Goal: Complete application form: Complete application form

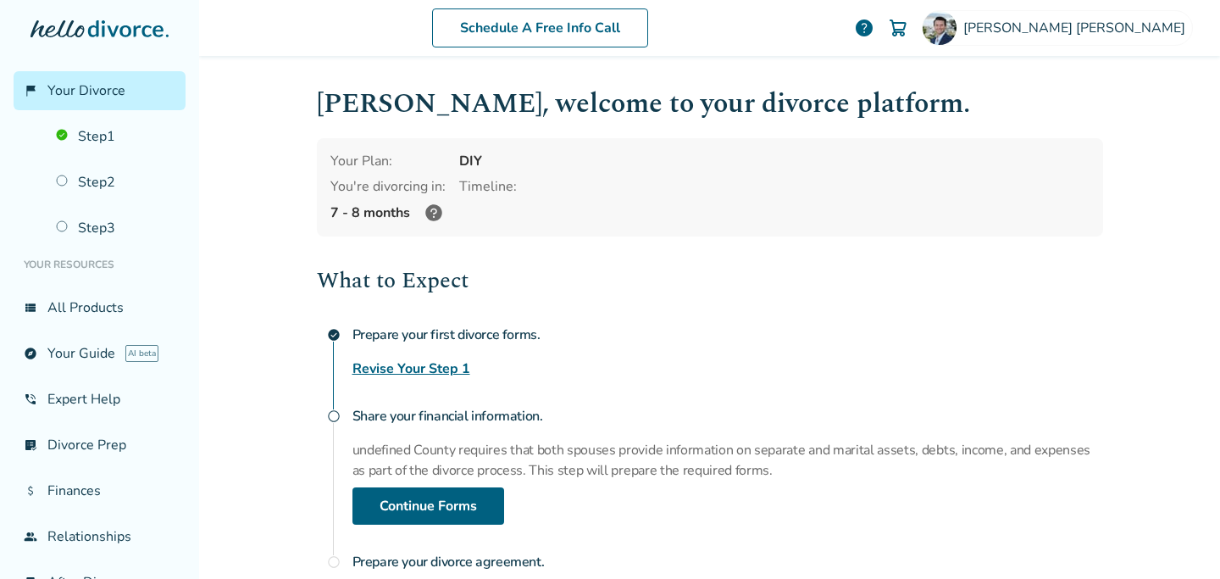
click at [126, 46] on div at bounding box center [100, 45] width 172 height 51
click at [114, 21] on icon at bounding box center [100, 28] width 138 height 17
click at [1123, 19] on span "[PERSON_NAME]" at bounding box center [1077, 28] width 229 height 19
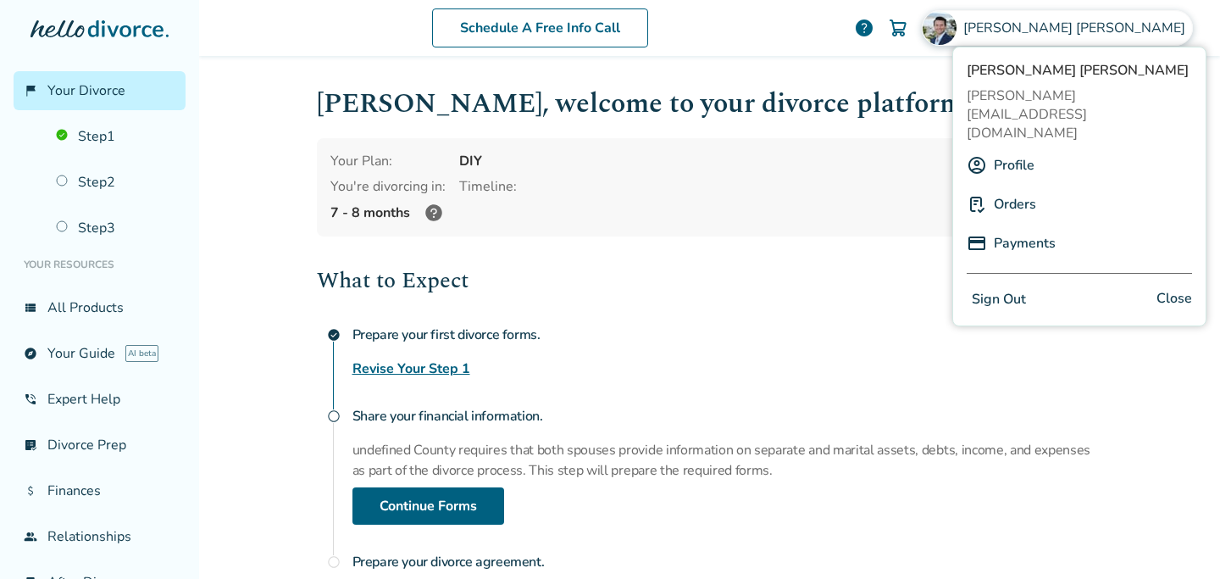
click at [991, 149] on div "Profile" at bounding box center [1079, 165] width 225 height 32
click at [1008, 149] on link "Profile" at bounding box center [1014, 165] width 41 height 32
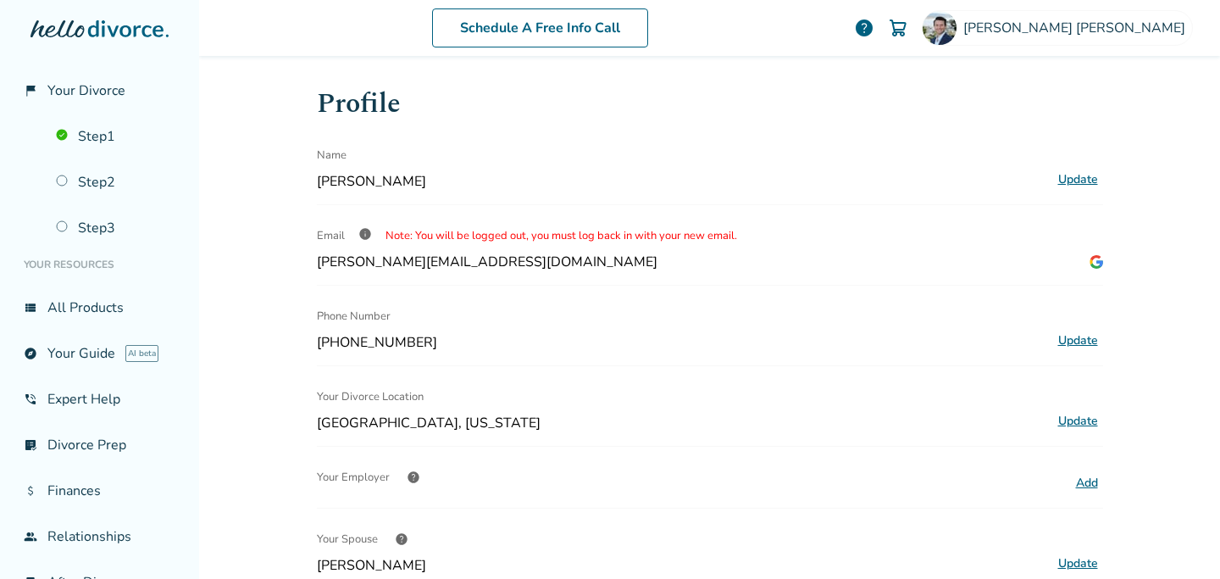
click at [97, 29] on icon at bounding box center [125, 28] width 75 height 17
click at [96, 177] on link "Step 2" at bounding box center [116, 182] width 140 height 39
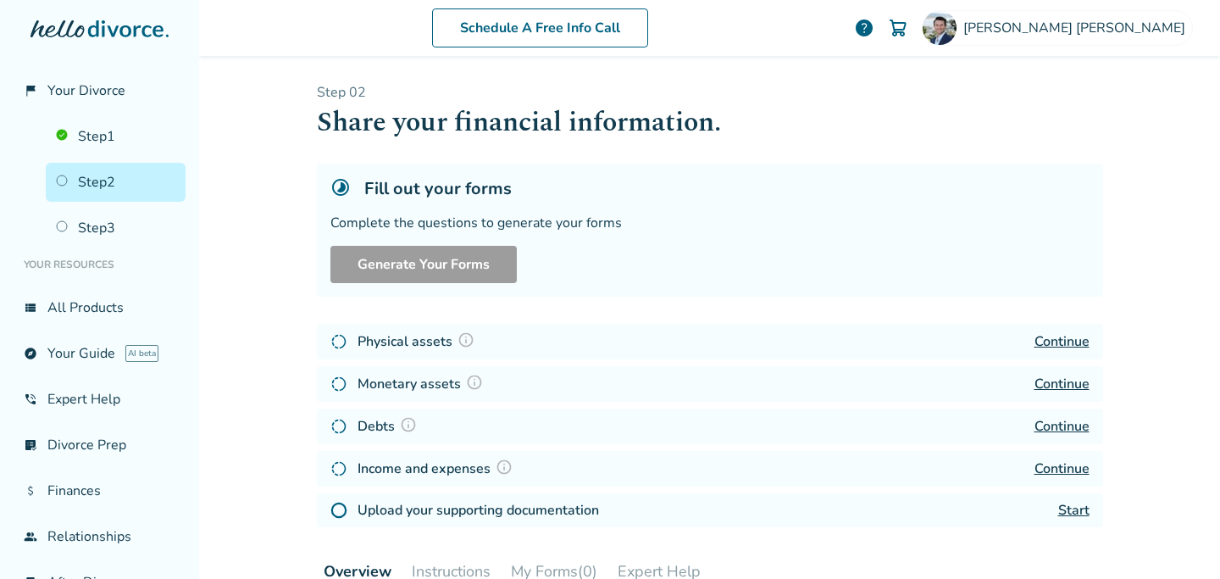
click at [503, 467] on img at bounding box center [504, 466] width 17 height 17
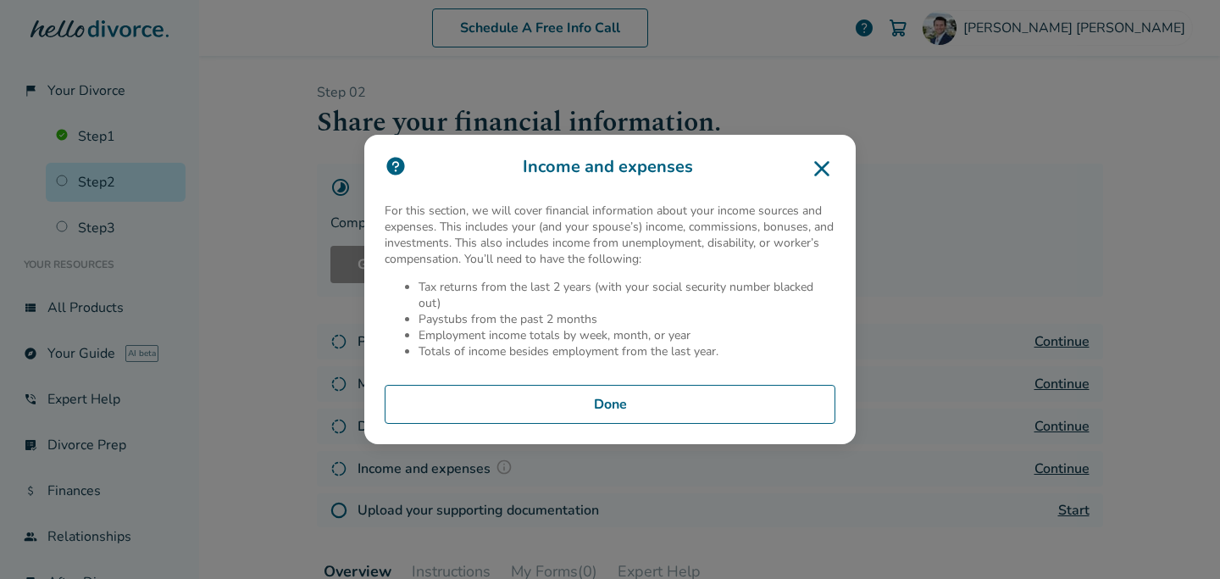
click at [585, 413] on button "Done" at bounding box center [610, 404] width 451 height 39
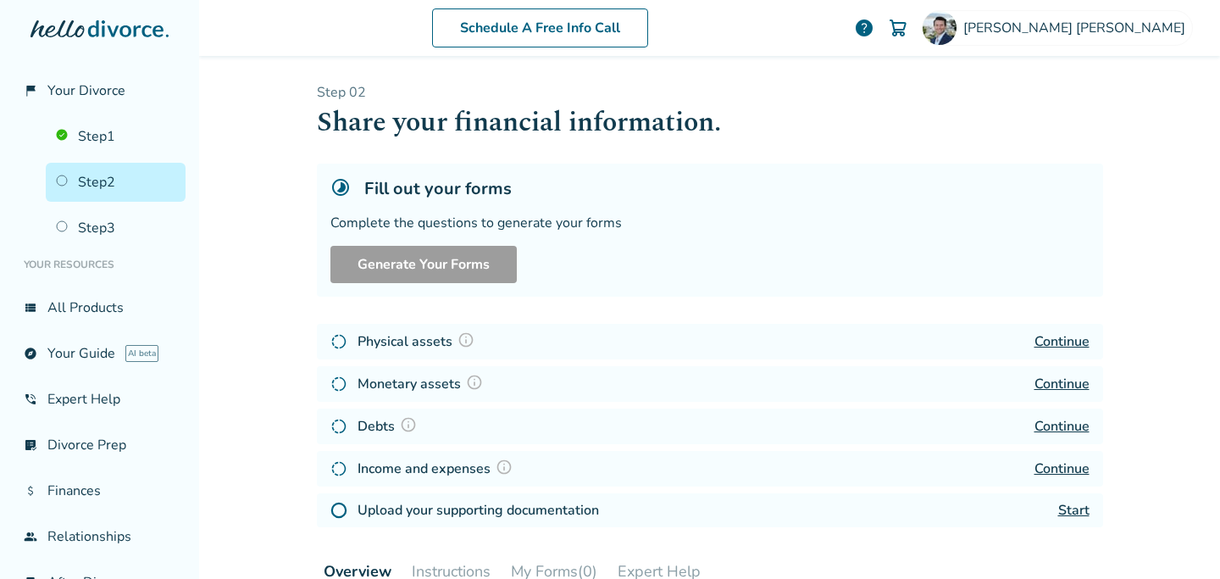
click at [1072, 472] on link "Continue" at bounding box center [1062, 468] width 55 height 19
click at [1074, 506] on link "Start" at bounding box center [1073, 510] width 31 height 19
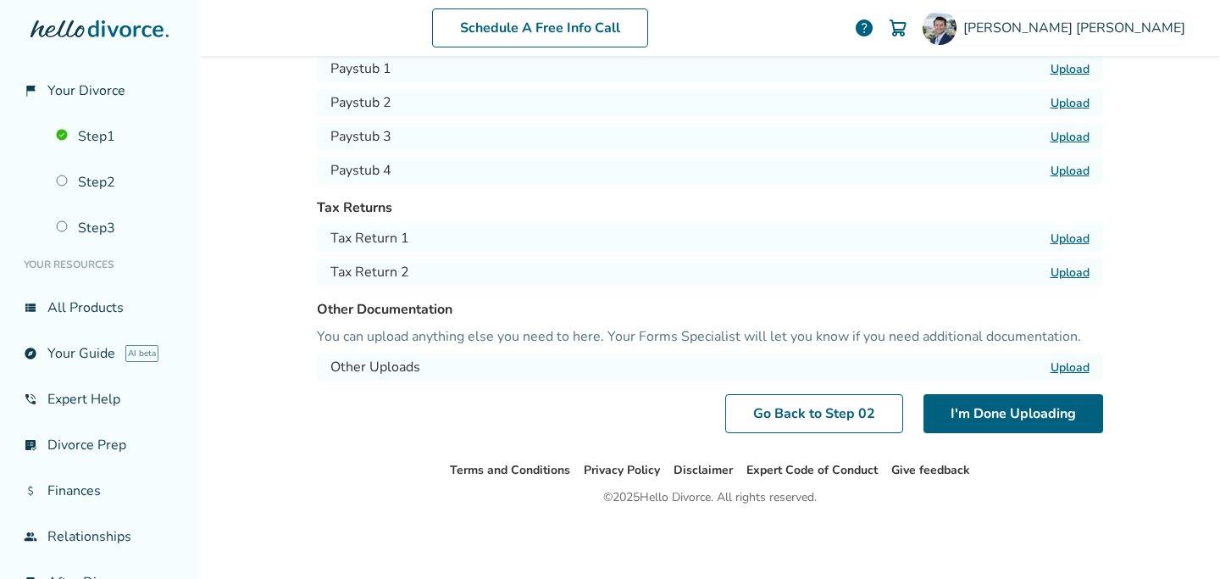
scroll to position [13, 0]
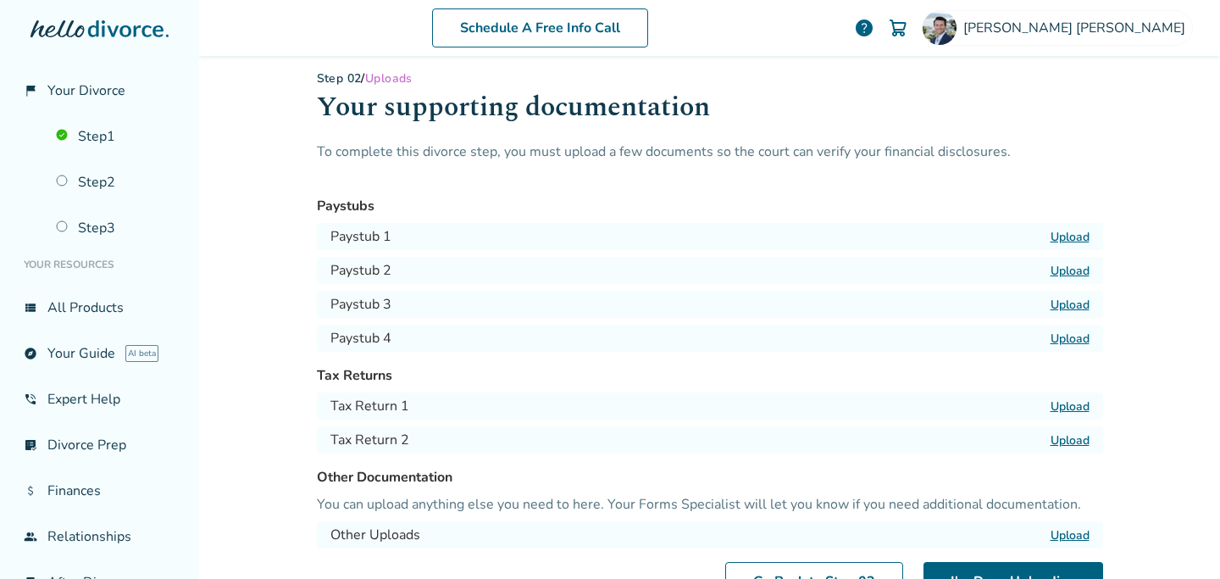
click at [1074, 236] on label "Upload" at bounding box center [1070, 237] width 39 height 16
click at [0, 0] on input "Upload" at bounding box center [0, 0] width 0 height 0
click at [1070, 271] on label "Upload" at bounding box center [1070, 271] width 39 height 16
click at [0, 0] on input "Upload" at bounding box center [0, 0] width 0 height 0
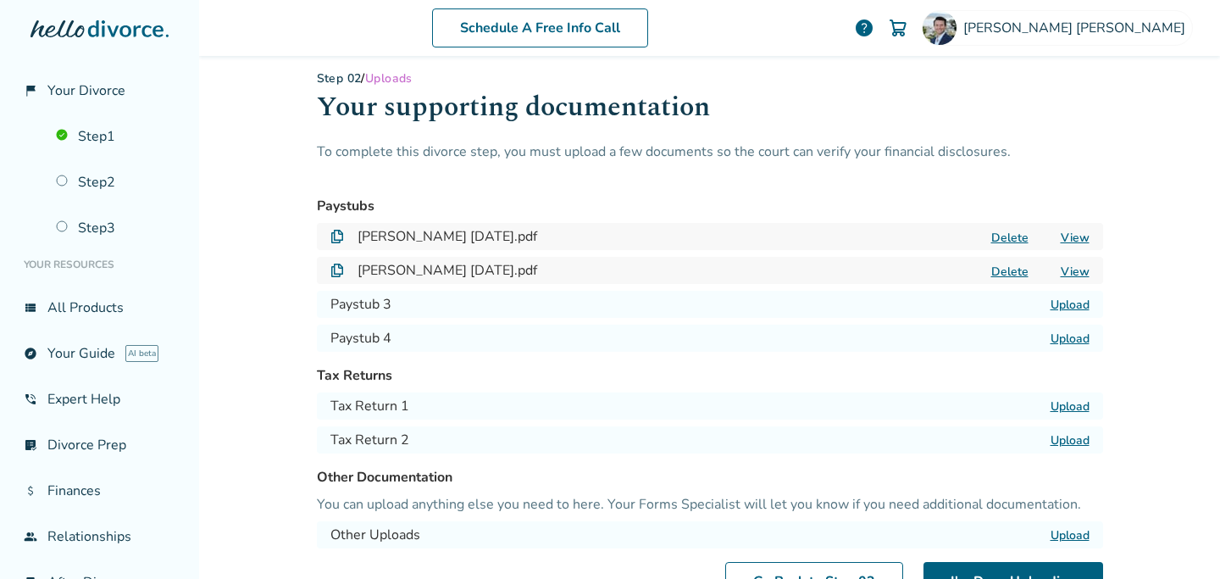
click at [1076, 306] on label "Upload" at bounding box center [1070, 305] width 39 height 16
click at [0, 0] on input "Upload" at bounding box center [0, 0] width 0 height 0
click at [1069, 343] on label "Upload" at bounding box center [1070, 338] width 39 height 16
click at [0, 0] on input "Upload" at bounding box center [0, 0] width 0 height 0
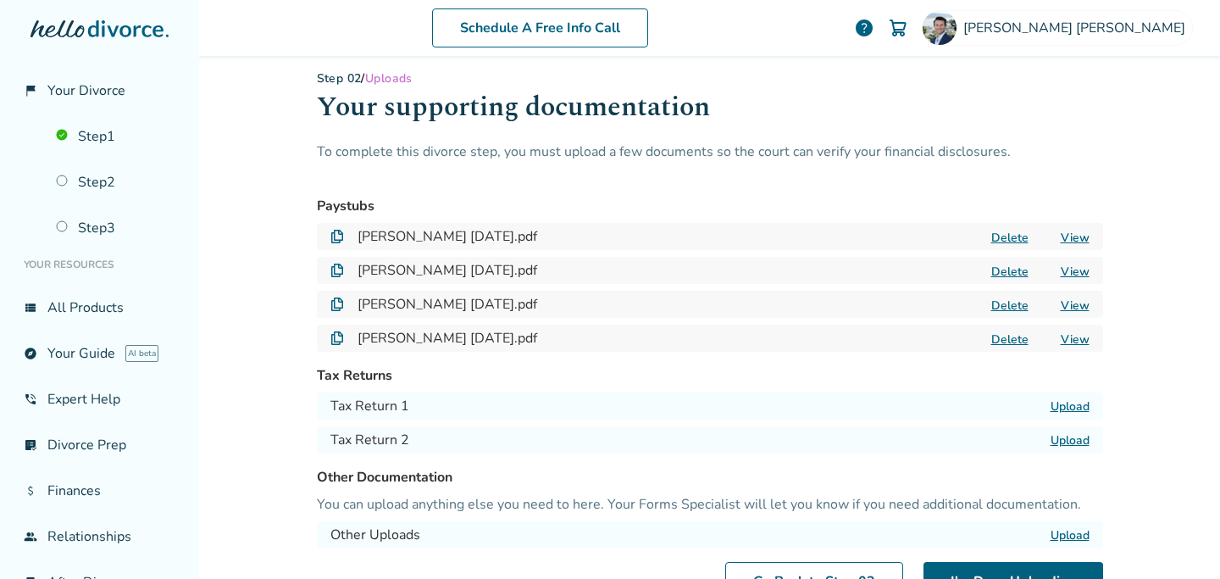
click at [1075, 403] on label "Upload" at bounding box center [1070, 406] width 39 height 16
click at [0, 0] on input "Upload" at bounding box center [0, 0] width 0 height 0
click at [1077, 443] on label "Upload" at bounding box center [1070, 440] width 39 height 16
click at [0, 0] on input "Upload" at bounding box center [0, 0] width 0 height 0
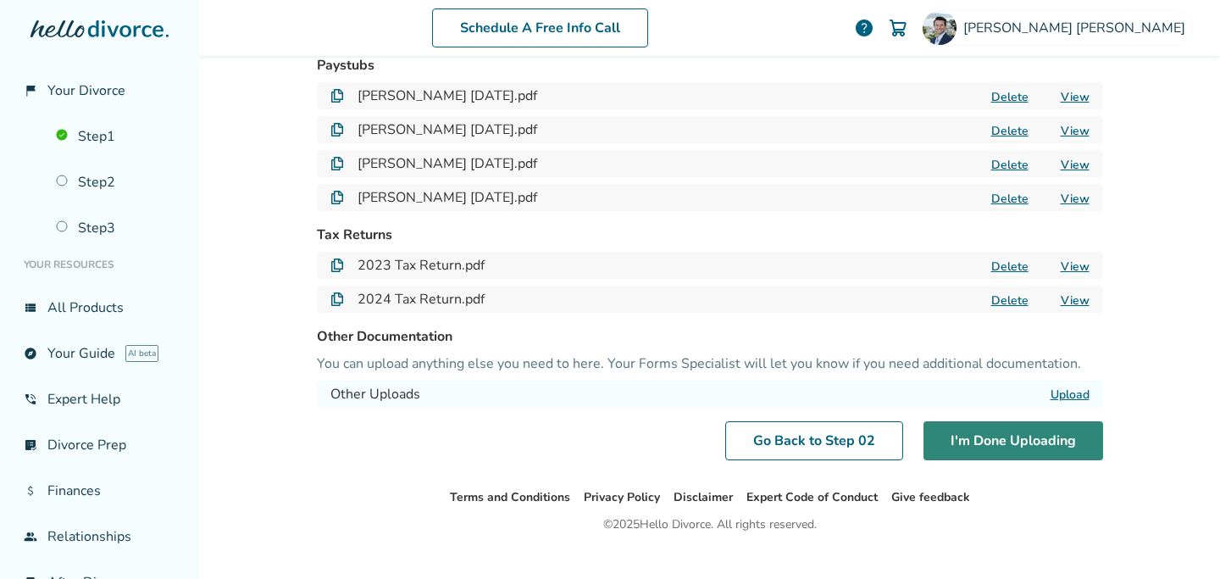
click at [976, 435] on button "I'm Done Uploading" at bounding box center [1014, 440] width 180 height 39
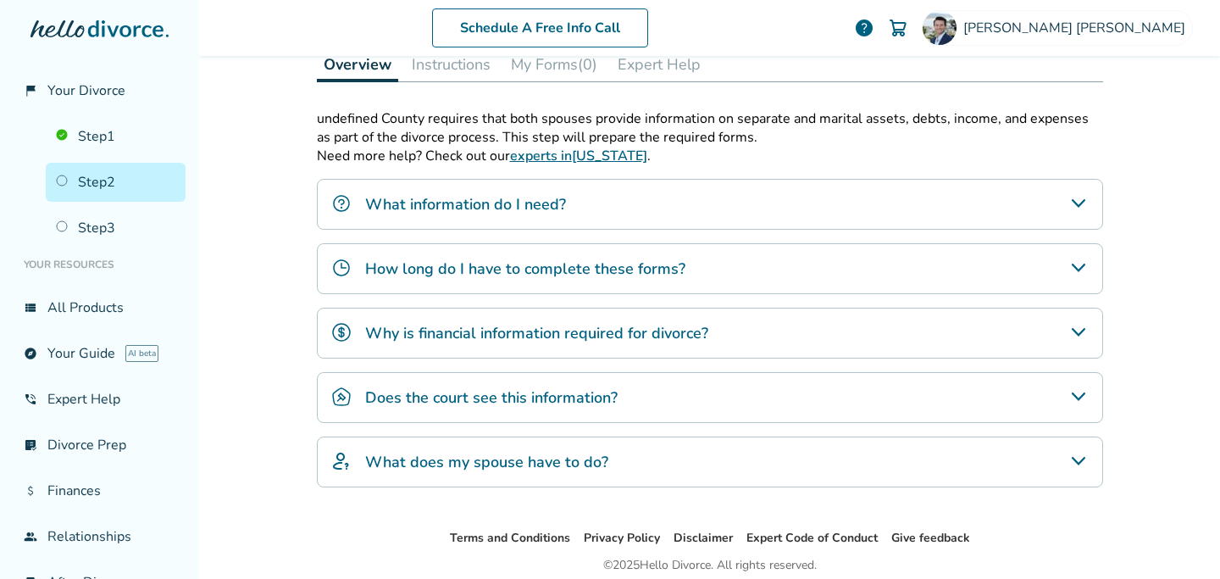
scroll to position [574, 0]
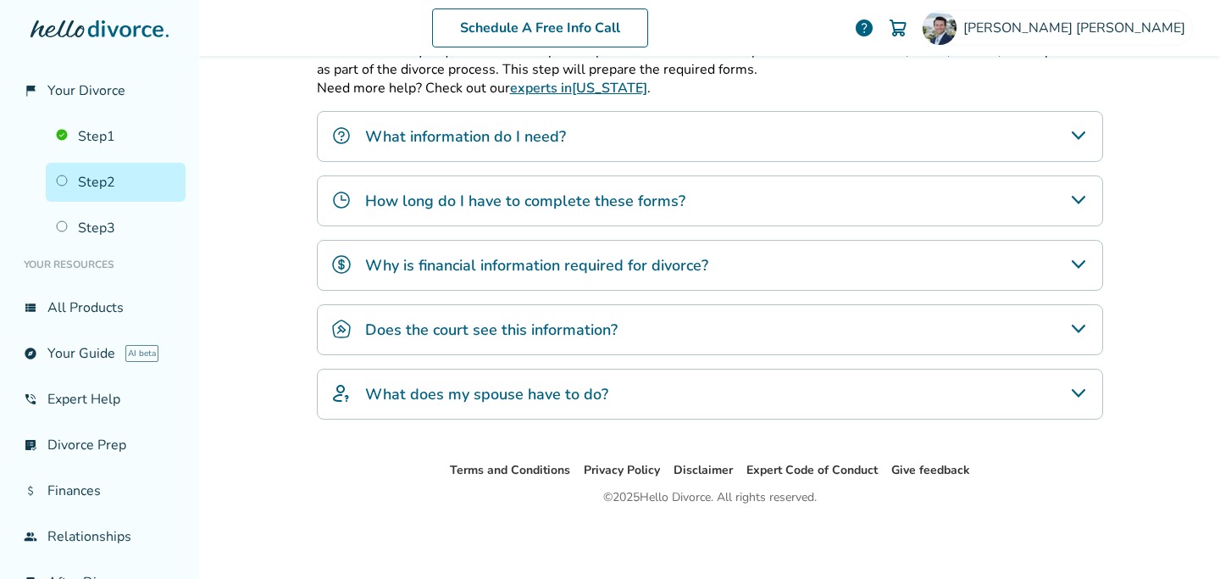
click at [532, 404] on h4 "What does my spouse have to do?" at bounding box center [486, 394] width 243 height 22
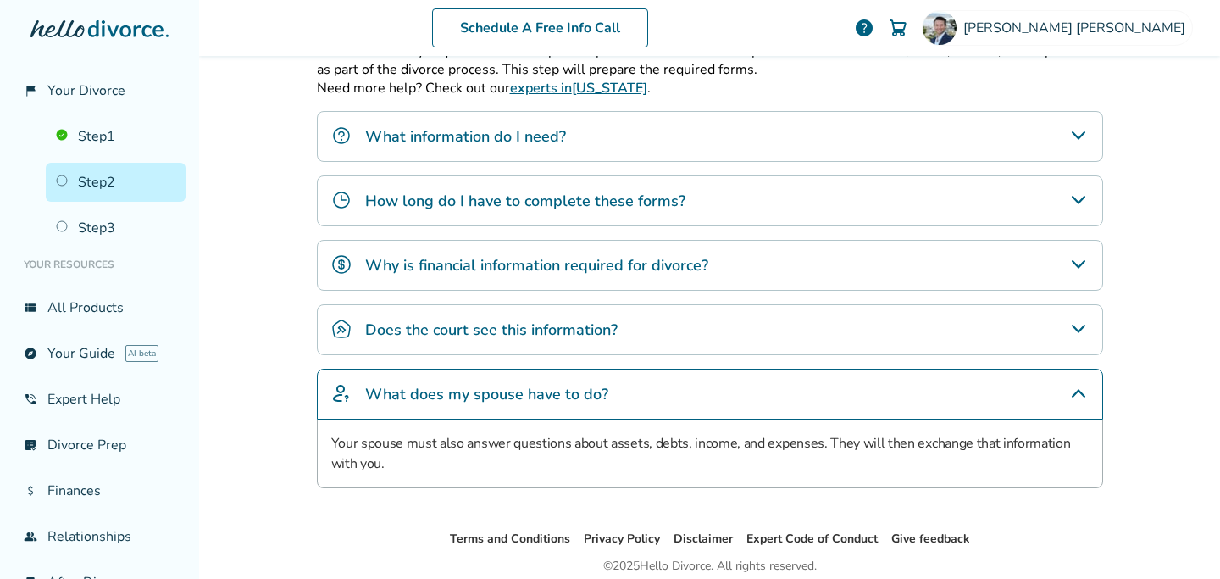
click at [532, 404] on h4 "What does my spouse have to do?" at bounding box center [486, 394] width 243 height 22
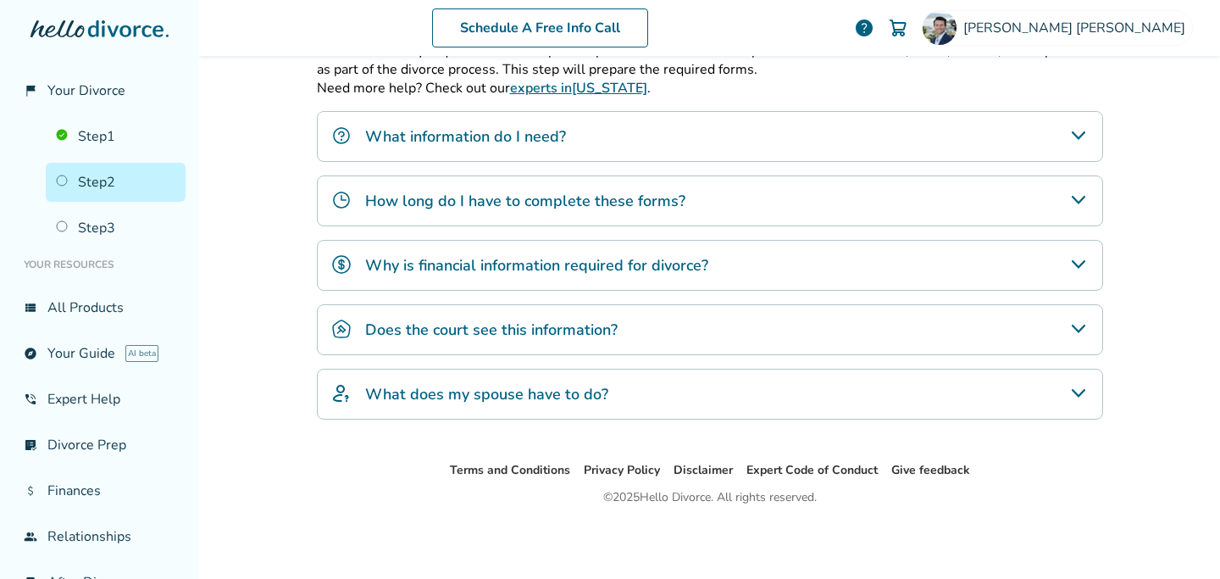
click at [525, 263] on h4 "Why is financial information required for divorce?" at bounding box center [536, 265] width 343 height 22
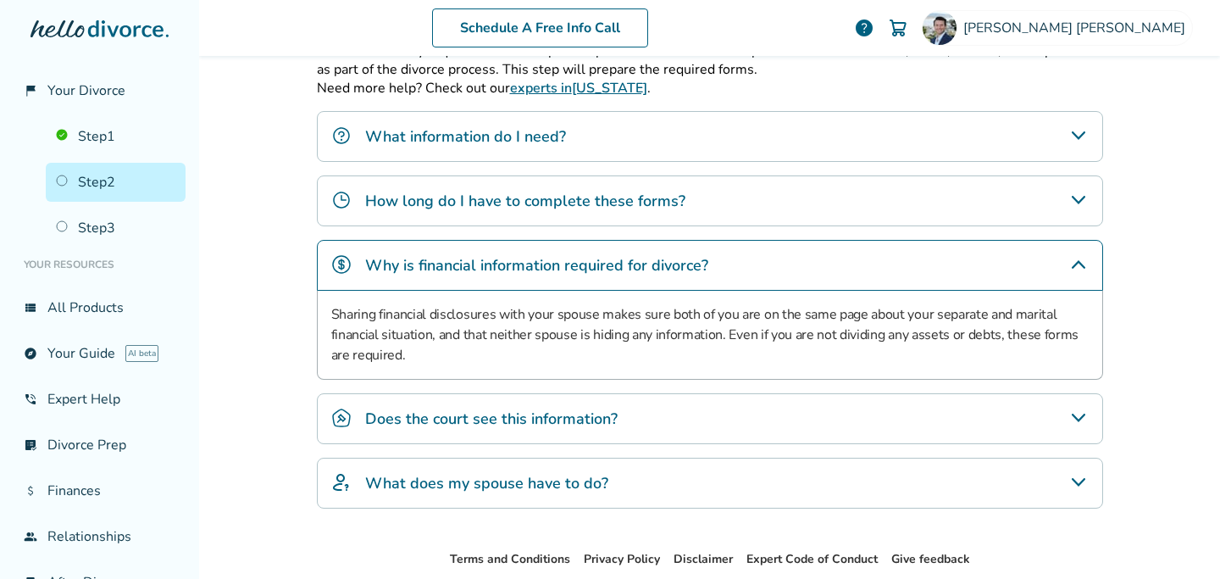
click at [525, 263] on h4 "Why is financial information required for divorce?" at bounding box center [536, 265] width 343 height 22
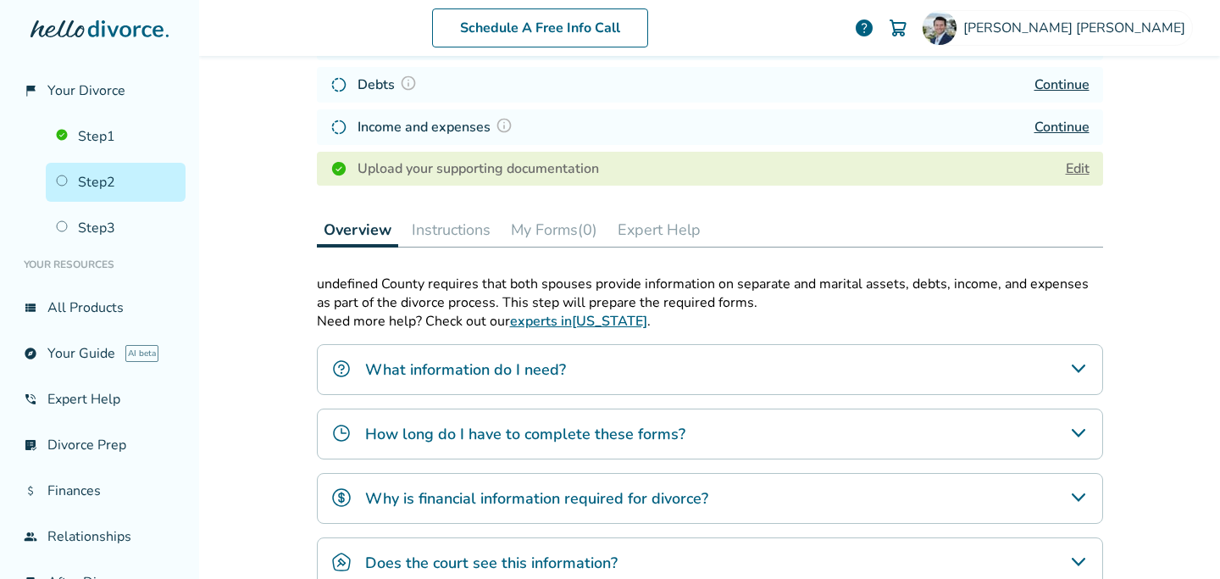
scroll to position [328, 0]
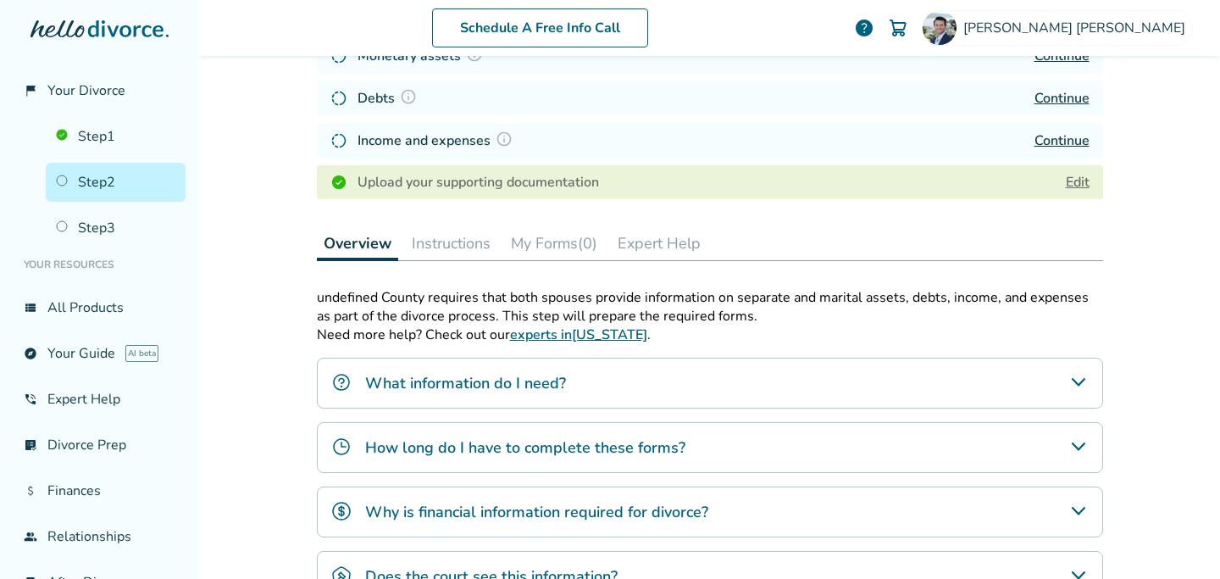
click at [446, 245] on button "Instructions" at bounding box center [451, 243] width 92 height 34
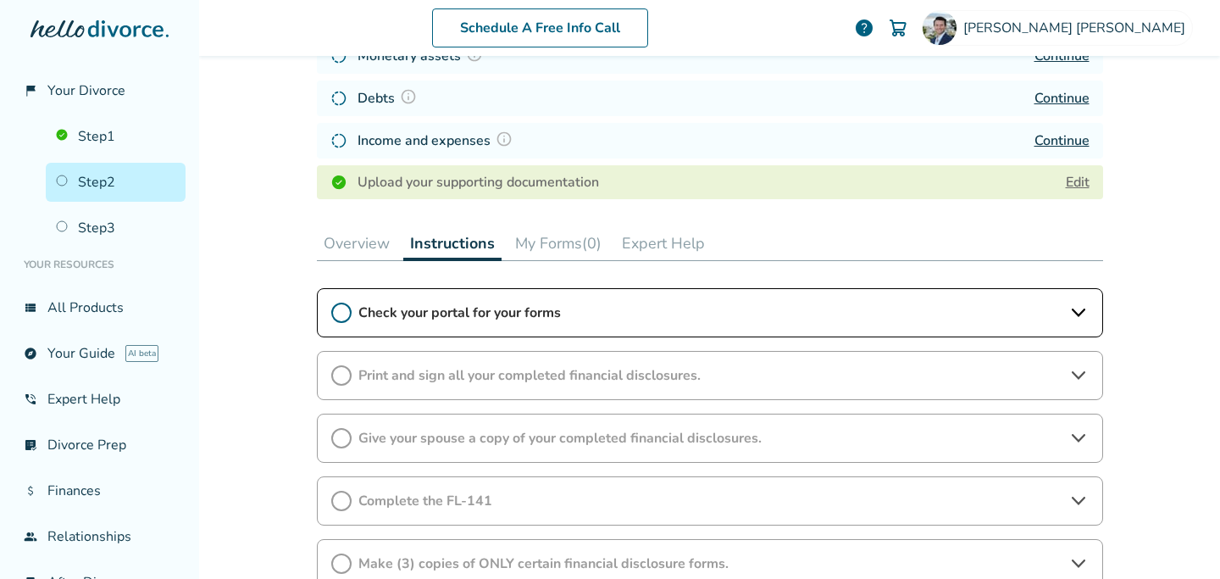
click at [459, 312] on span "Check your portal for your forms" at bounding box center [709, 312] width 703 height 19
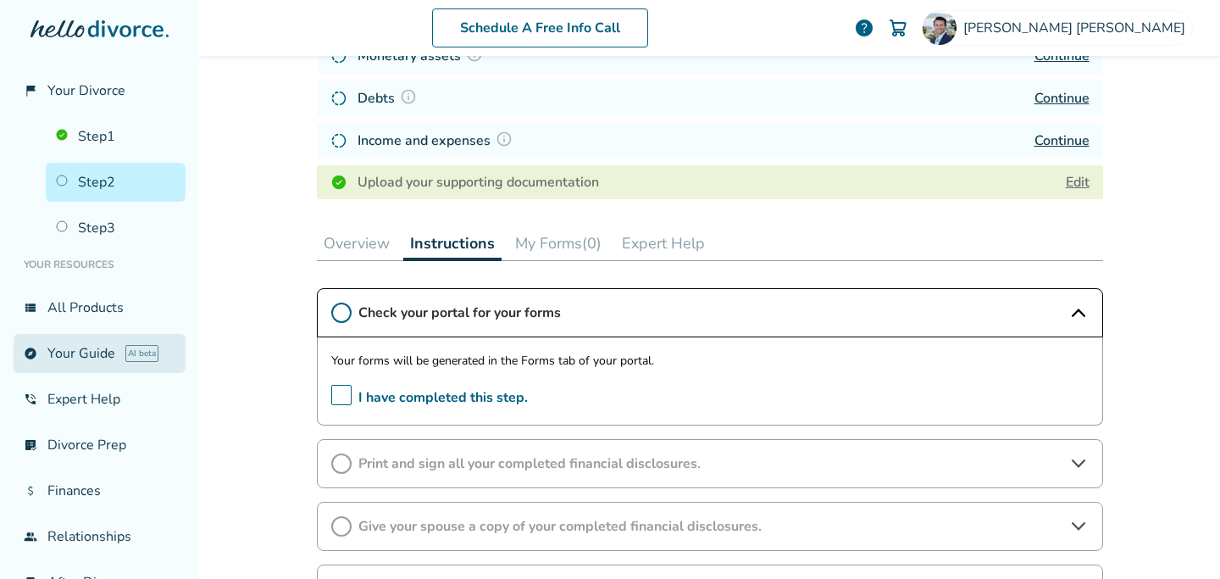
click at [82, 352] on link "explore Your Guide AI beta" at bounding box center [100, 353] width 172 height 39
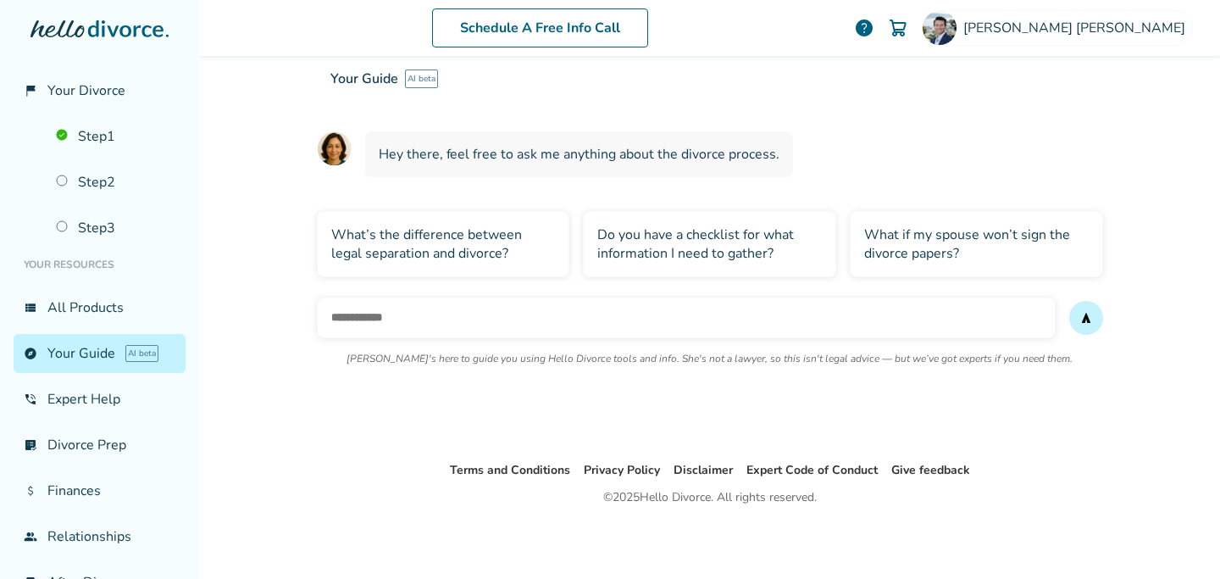
scroll to position [83, 0]
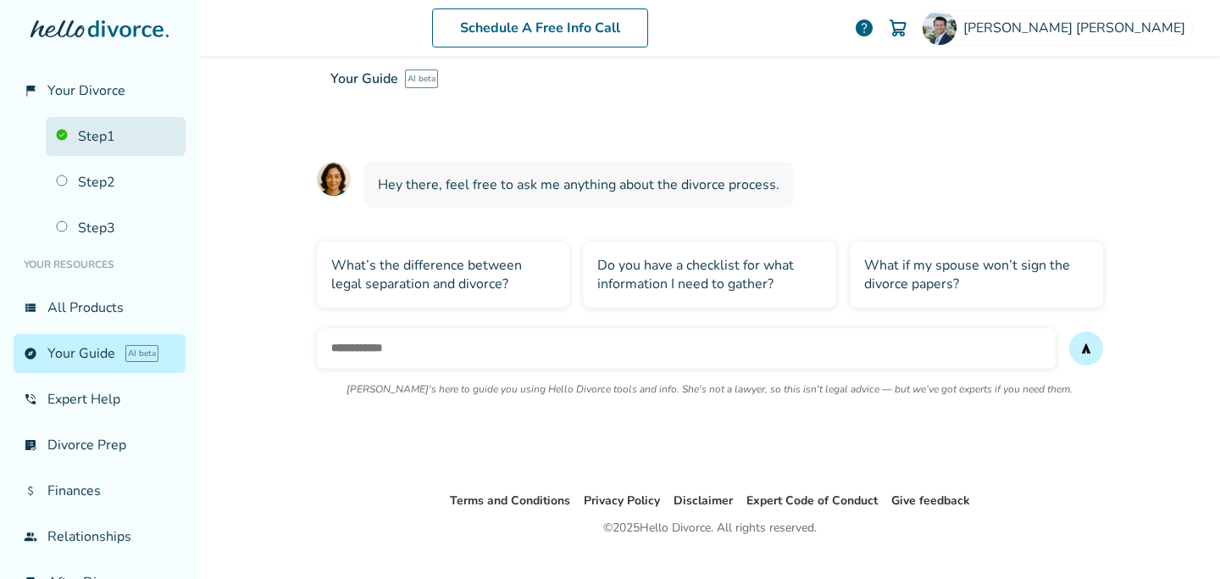
click at [85, 138] on link "Step 1" at bounding box center [116, 136] width 140 height 39
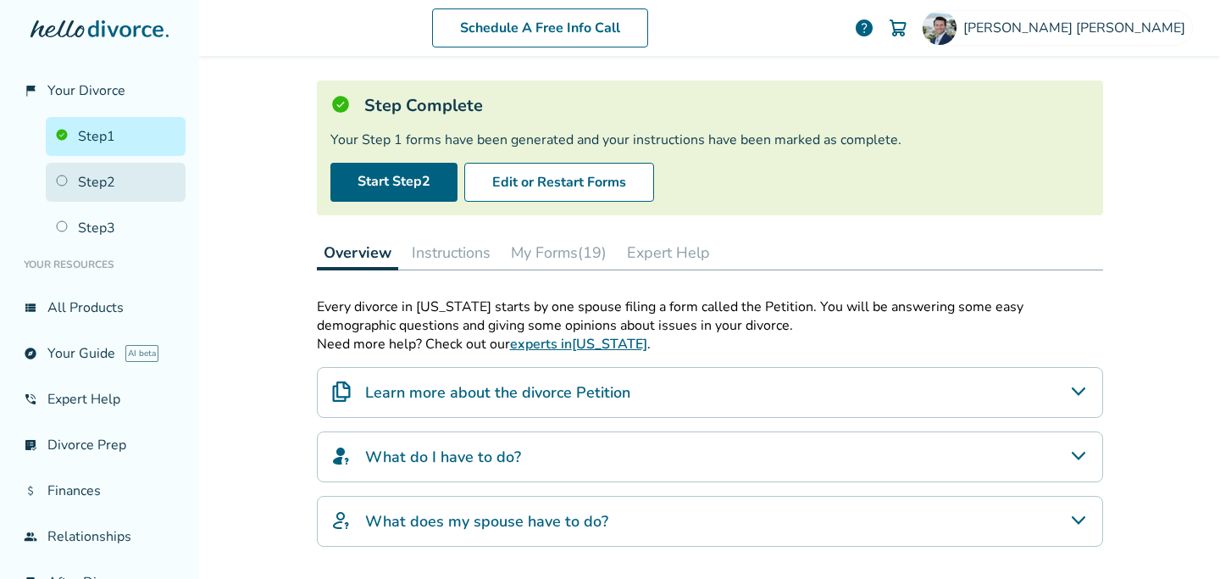
click at [83, 180] on link "Step 2" at bounding box center [116, 182] width 140 height 39
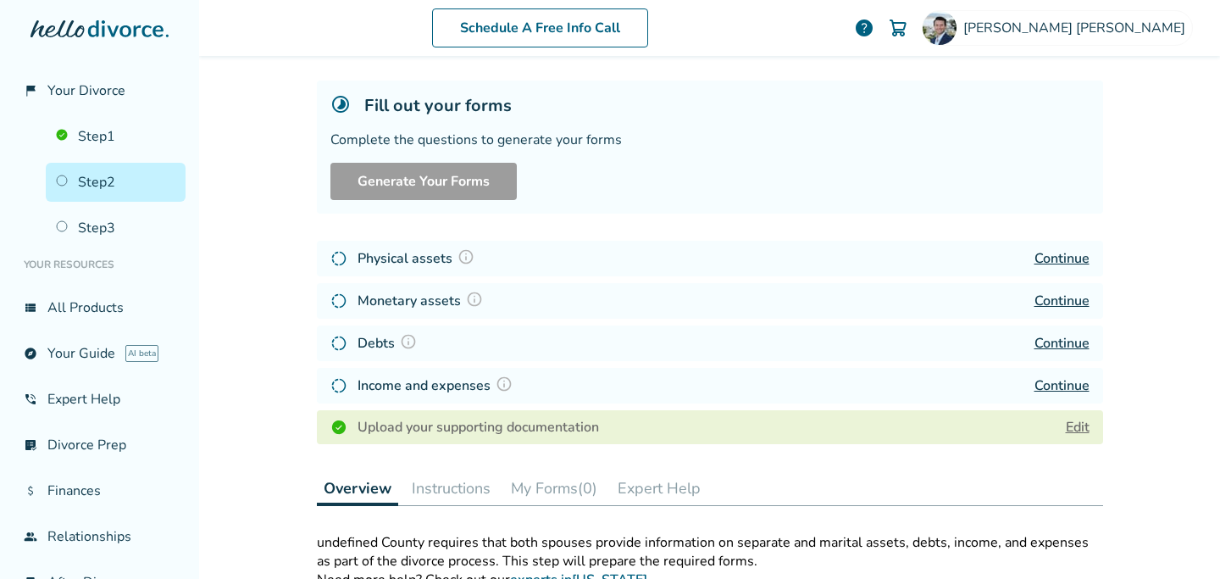
click at [458, 255] on img at bounding box center [466, 256] width 17 height 17
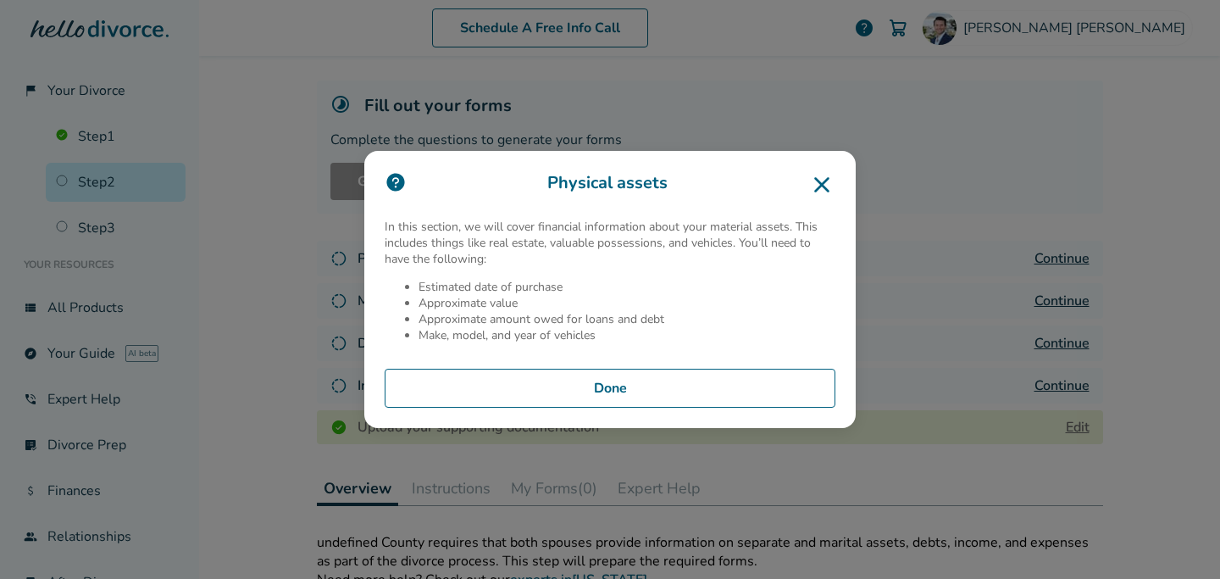
click at [597, 387] on button "Done" at bounding box center [610, 388] width 451 height 39
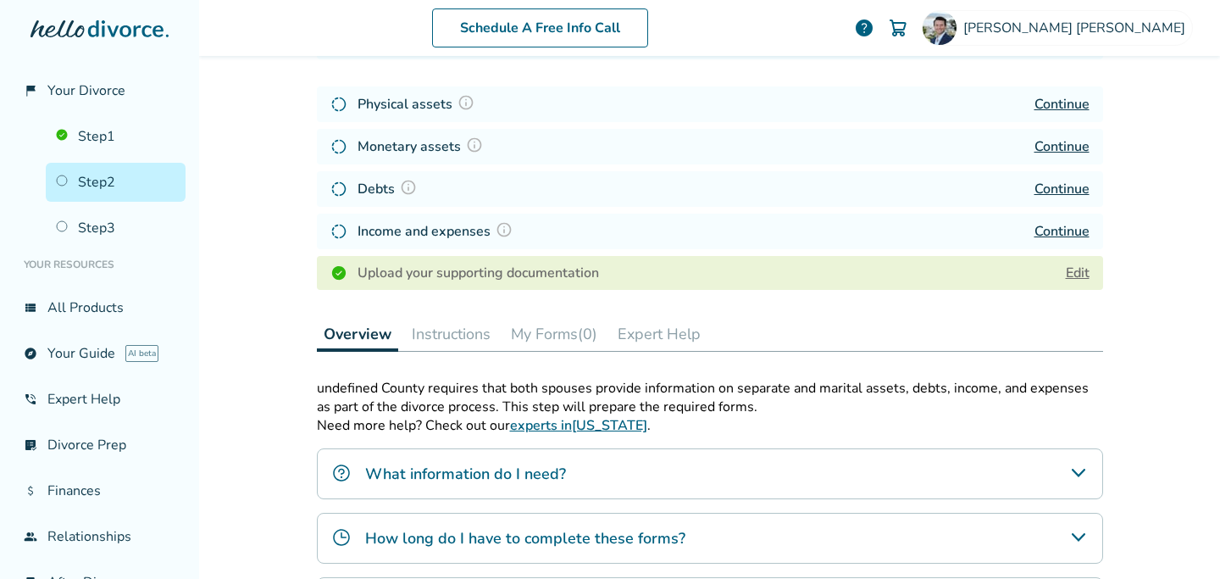
scroll to position [241, 0]
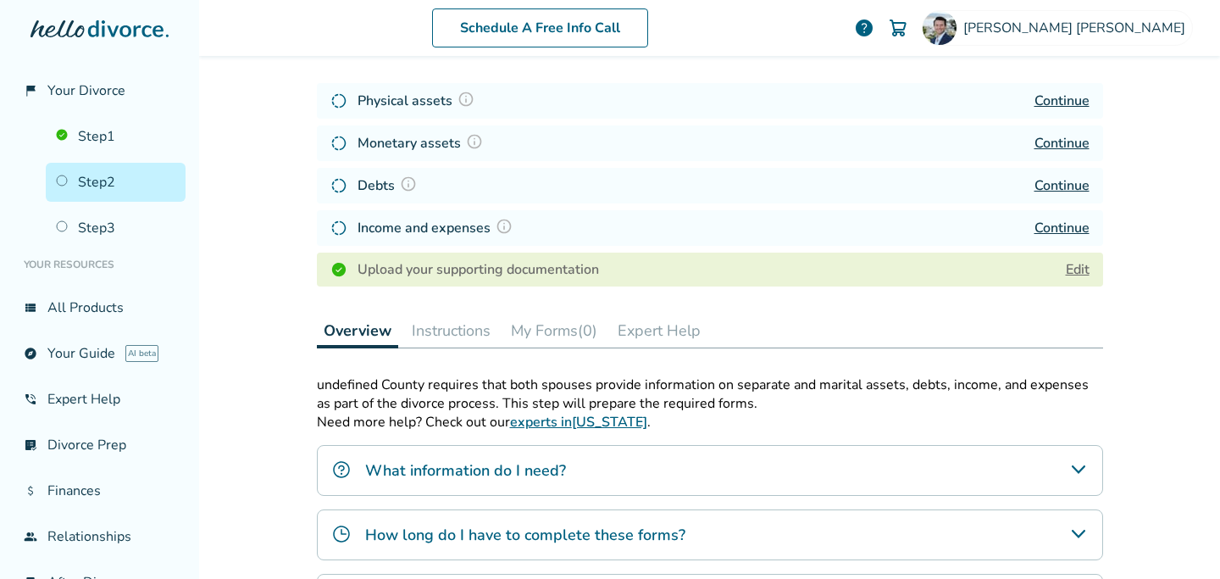
click at [492, 271] on h4 "Upload your supporting documentation" at bounding box center [478, 269] width 241 height 20
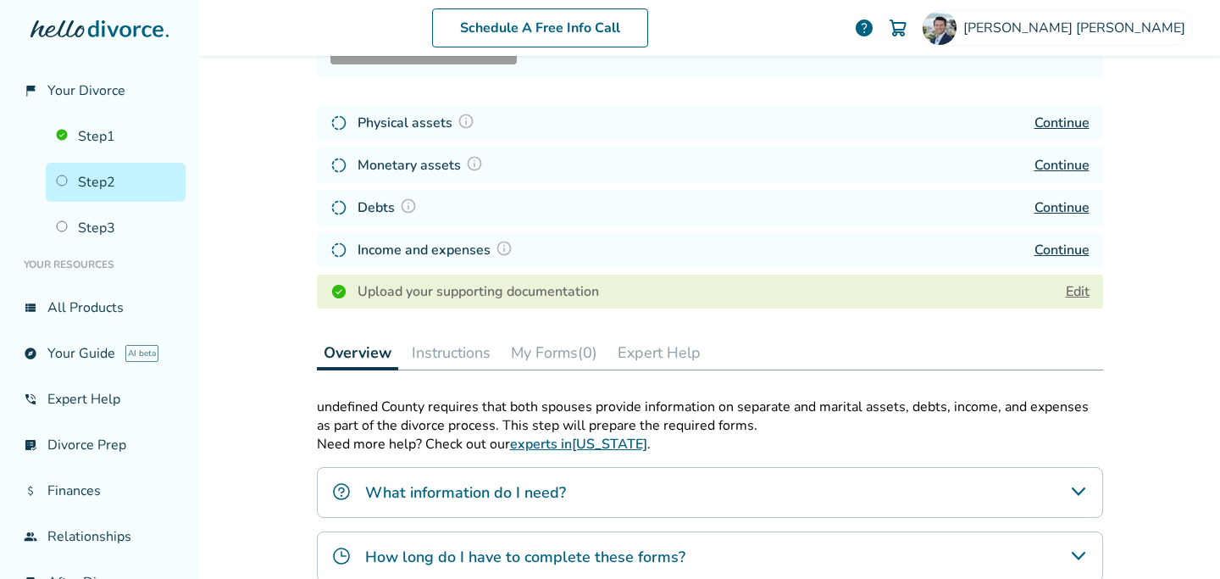
scroll to position [0, 0]
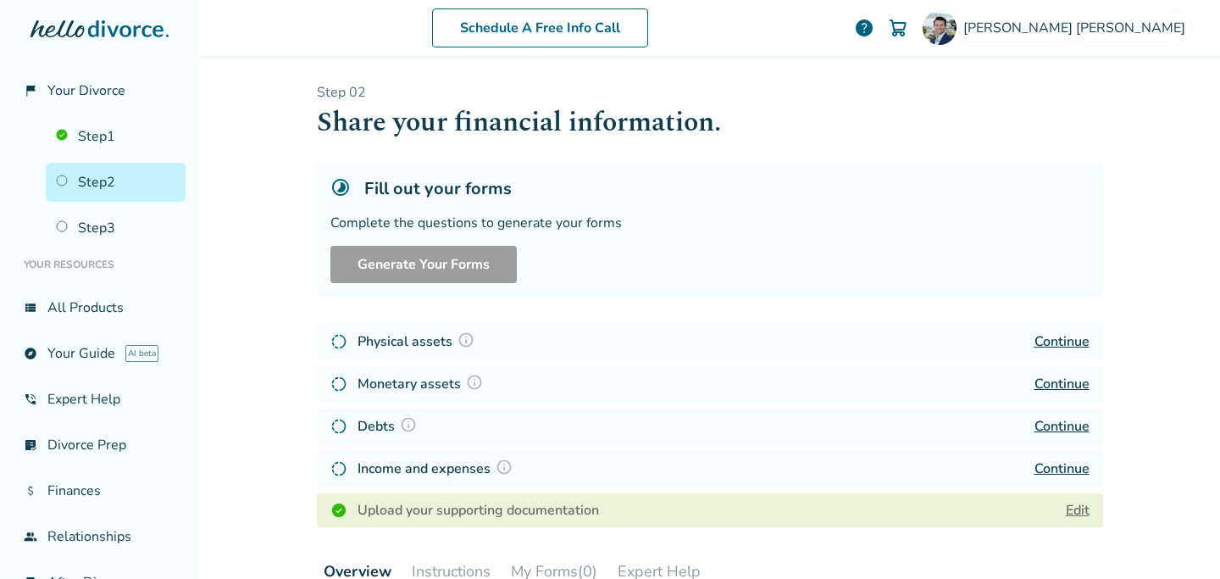
click at [1061, 336] on link "Continue" at bounding box center [1062, 341] width 55 height 19
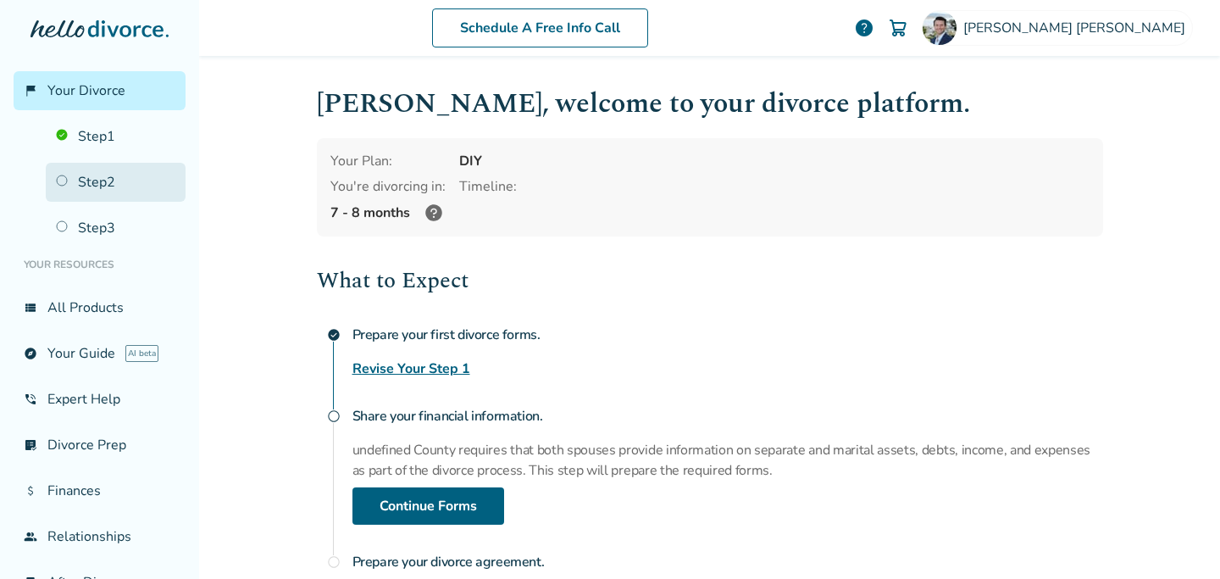
click at [107, 184] on link "Step 2" at bounding box center [116, 182] width 140 height 39
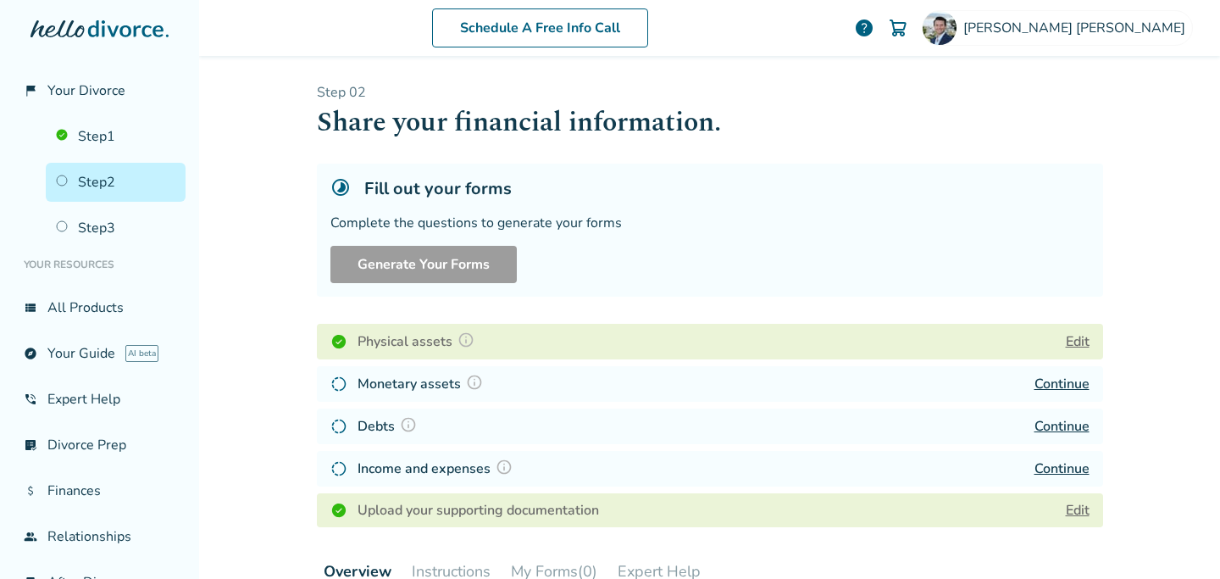
click at [1064, 381] on link "Continue" at bounding box center [1062, 384] width 55 height 19
